Goal: Entertainment & Leisure: Consume media (video, audio)

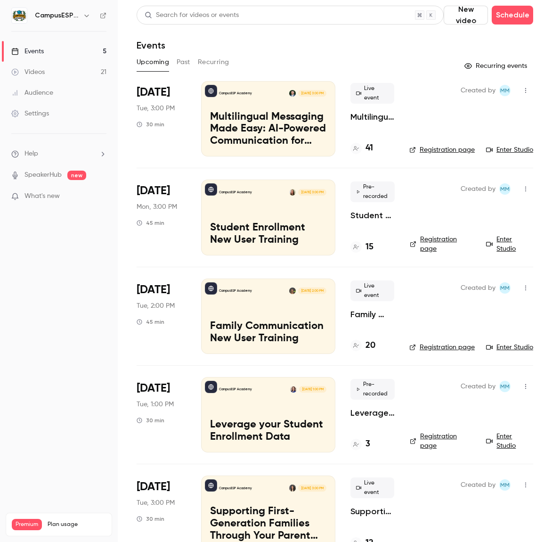
click at [186, 64] on button "Past" at bounding box center [184, 62] width 14 height 15
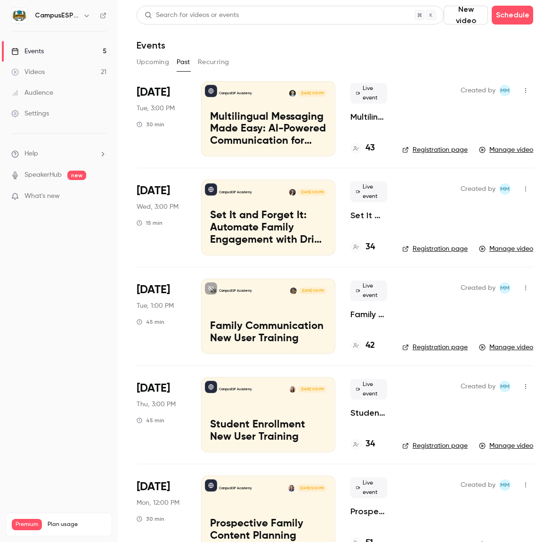
click at [269, 124] on p "Multilingual Messaging Made Easy: AI-Powered Communication for Spanish-Speaking…" at bounding box center [268, 129] width 116 height 36
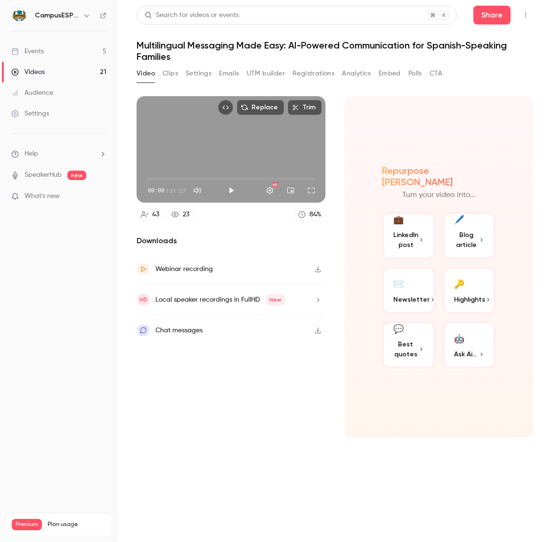
click at [204, 152] on div "Replace Trim 00:00 00:00 / 31:27 HD" at bounding box center [231, 149] width 189 height 106
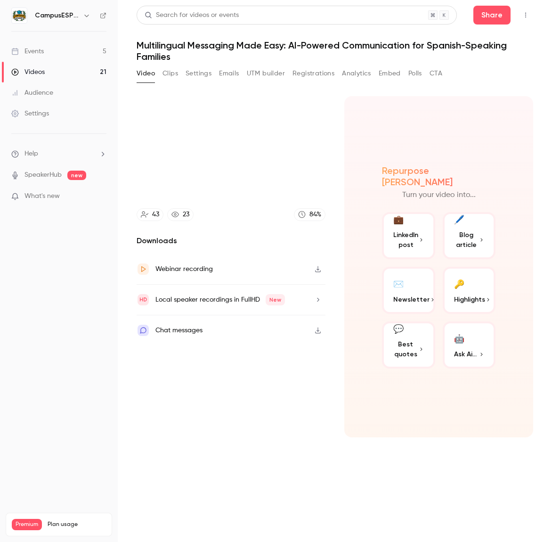
click at [340, 180] on section "Replace Trim 00:02 00:02 / 31:27 HD 43 23 84 % Downloads Webinar recording Loca…" at bounding box center [335, 312] width 397 height 433
click at [340, 180] on section "Replace Trim 00:05 00:05 / 31:27 HD 43 23 84 % Downloads Webinar recording Loca…" at bounding box center [335, 312] width 397 height 433
click at [340, 180] on section "Replace Trim 00:07 00:07 / 31:27 HD 43 23 84 % Downloads Webinar recording Loca…" at bounding box center [335, 312] width 397 height 433
click at [340, 180] on section "Replace Trim 00:08 00:08 / 31:27 HD 43 23 84 % Downloads Webinar recording Loca…" at bounding box center [335, 312] width 397 height 433
type input "****"
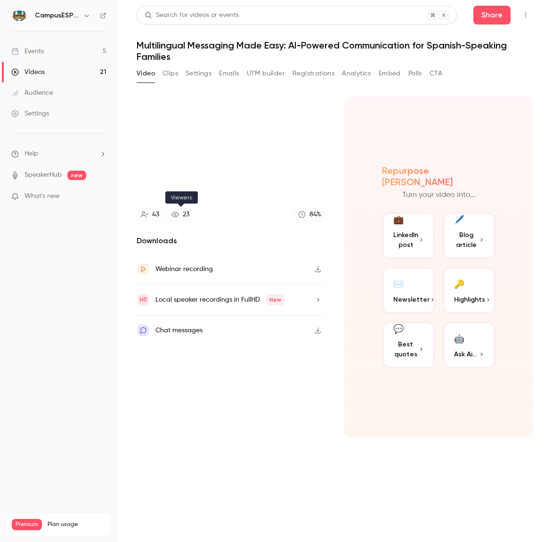
click at [185, 216] on div "23" at bounding box center [186, 215] width 7 height 10
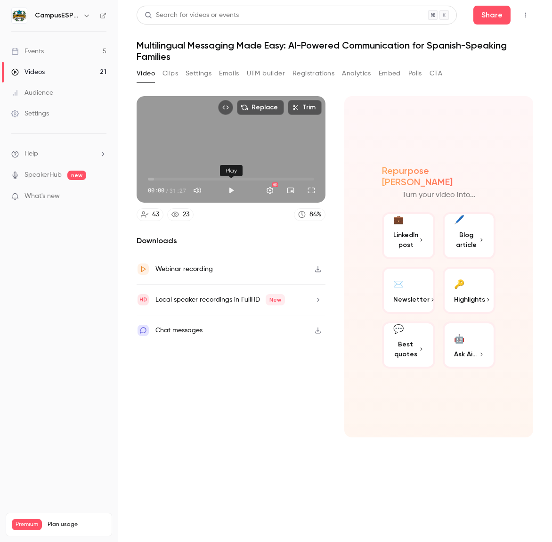
click at [228, 191] on button "Play" at bounding box center [231, 190] width 19 height 19
click at [153, 178] on span "00:01" at bounding box center [231, 178] width 166 height 15
click at [150, 178] on span "00:26" at bounding box center [150, 179] width 3 height 3
click at [289, 194] on button "Turn on miniplayer" at bounding box center [290, 190] width 19 height 19
click at [186, 178] on span "07:13" at bounding box center [186, 179] width 3 height 3
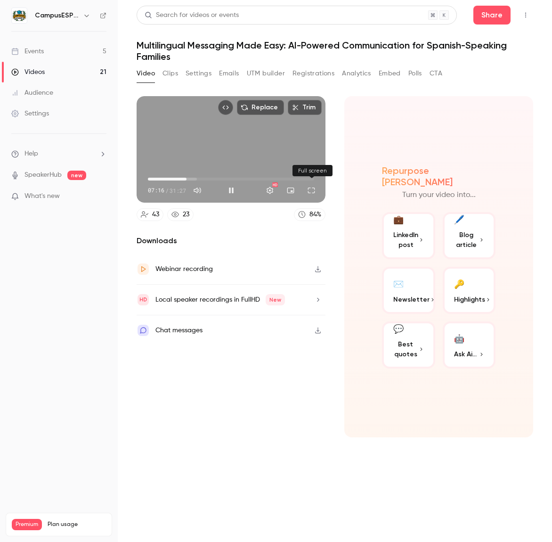
click at [312, 189] on button "Full screen" at bounding box center [311, 190] width 19 height 19
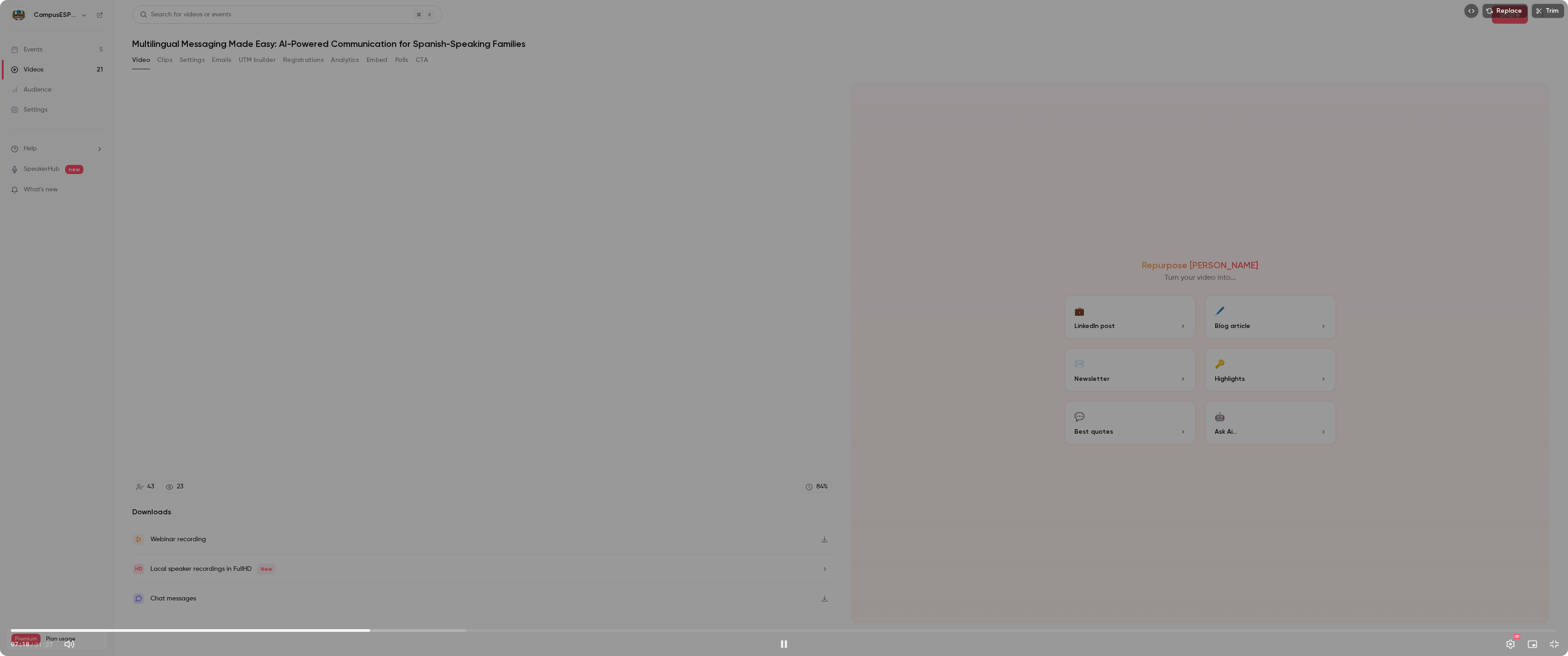
click at [534, 523] on div "07:18 07:18 / 31:27 HD" at bounding box center [784, 638] width 1568 height 39
click at [534, 523] on button "Exit full screen" at bounding box center [1553, 644] width 18 height 18
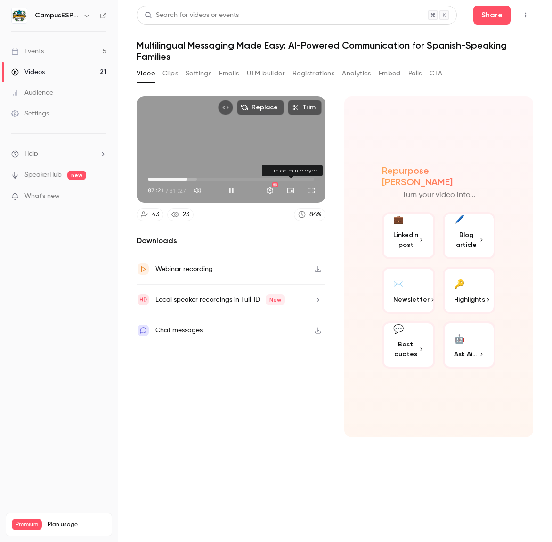
click at [291, 190] on button "Turn on miniplayer" at bounding box center [290, 190] width 19 height 19
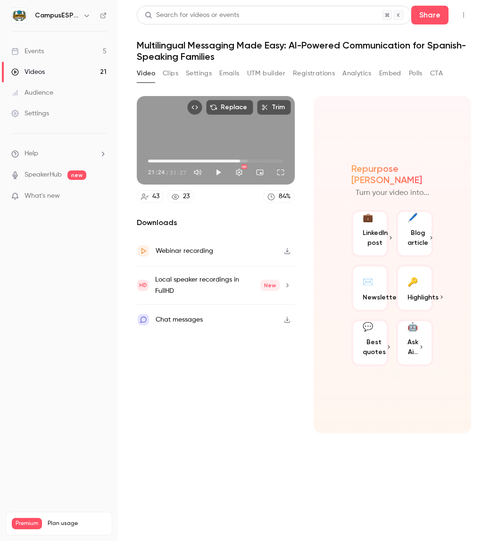
type input "******"
